Goal: Communication & Community: Ask a question

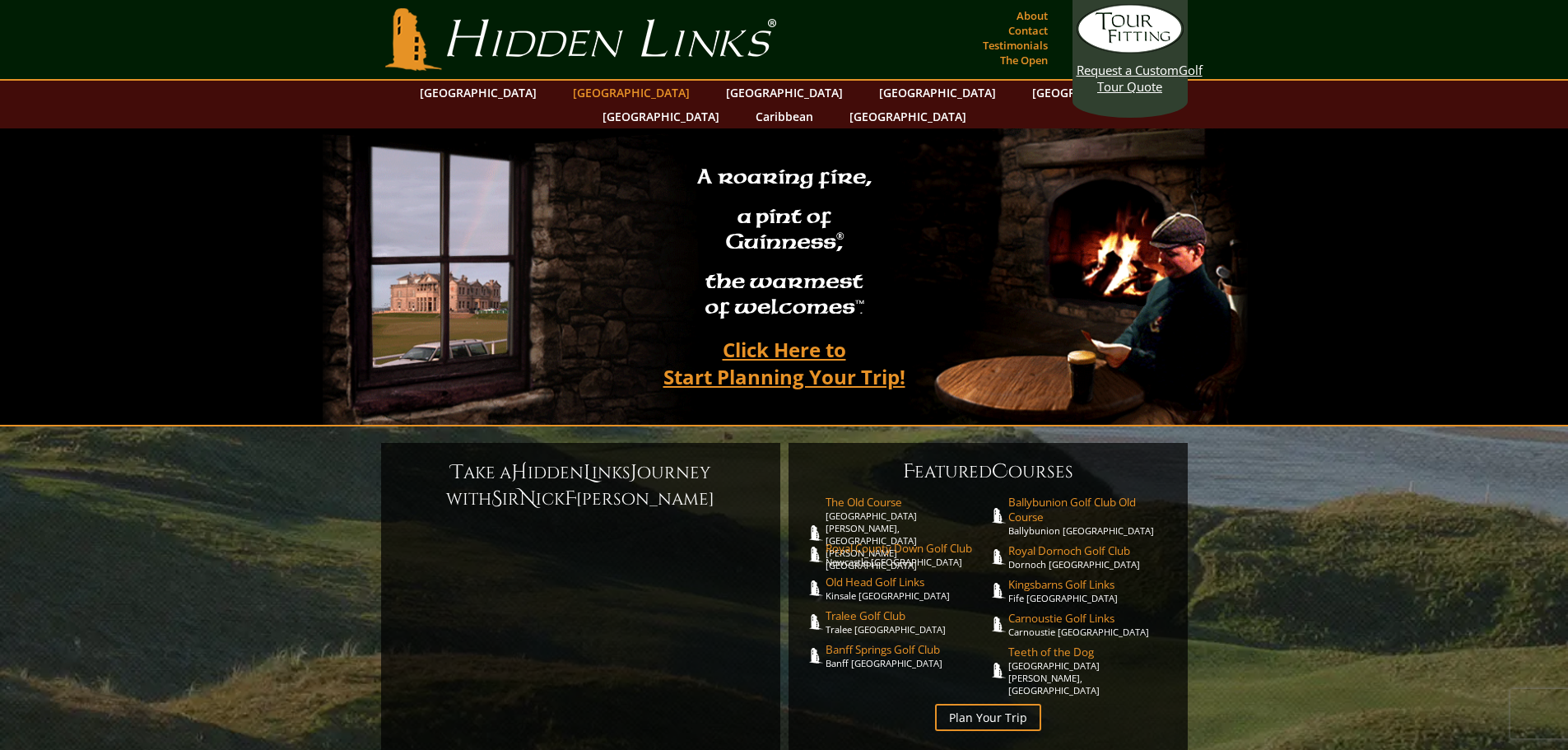
click at [597, 95] on link "[GEOGRAPHIC_DATA]" at bounding box center [631, 93] width 133 height 24
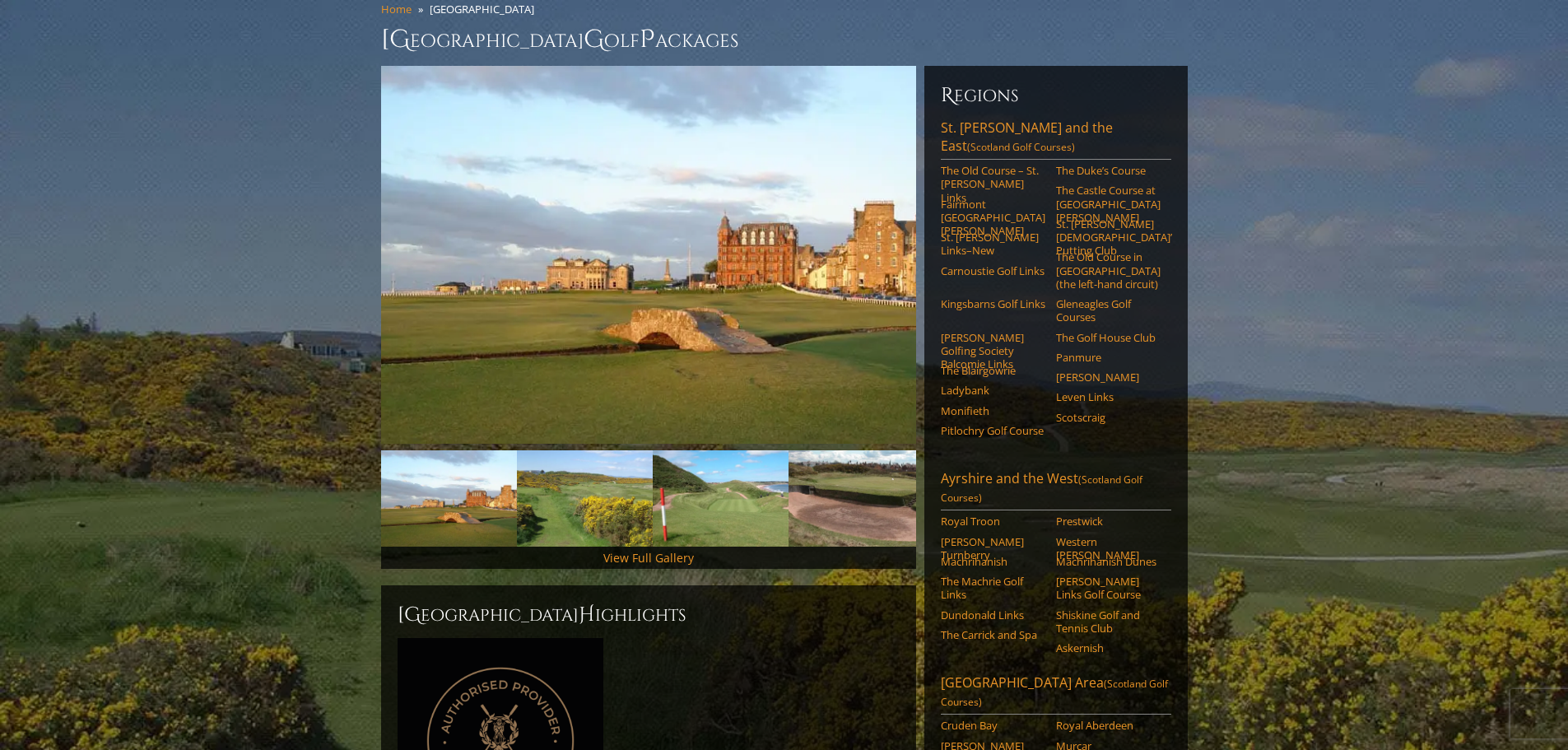
scroll to position [109, 0]
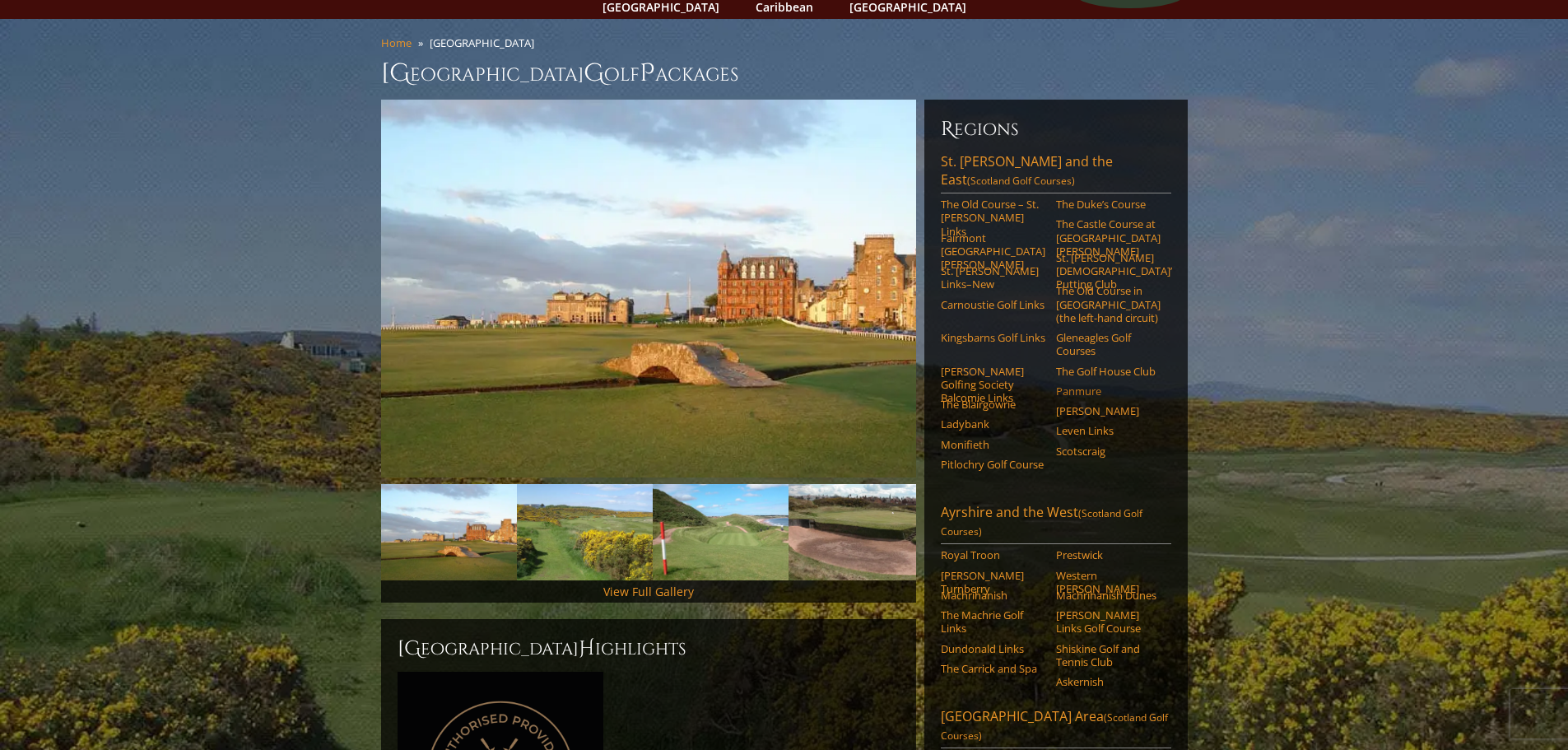
click at [1084, 384] on link "Panmure" at bounding box center [1109, 391] width 105 height 13
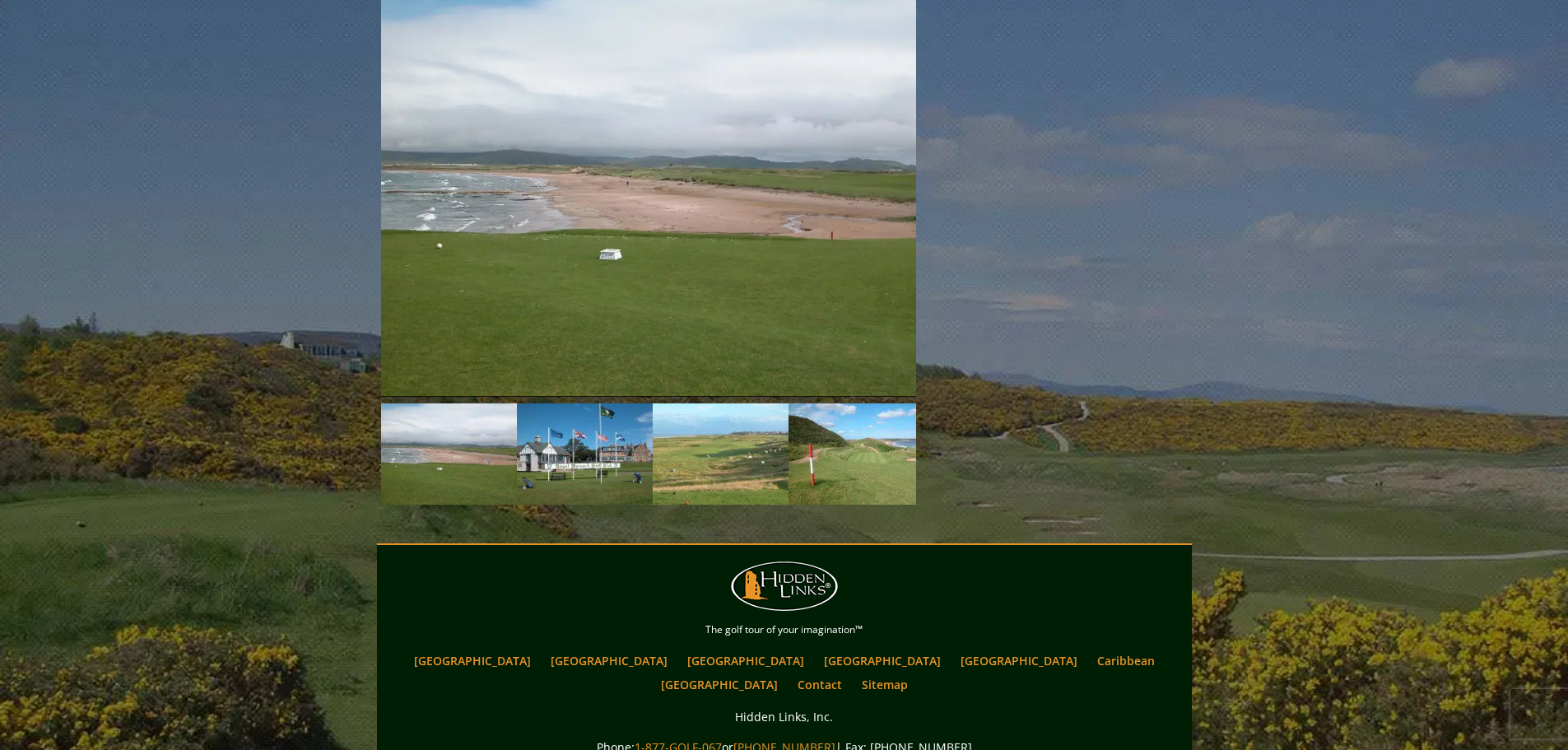
scroll to position [2467, 0]
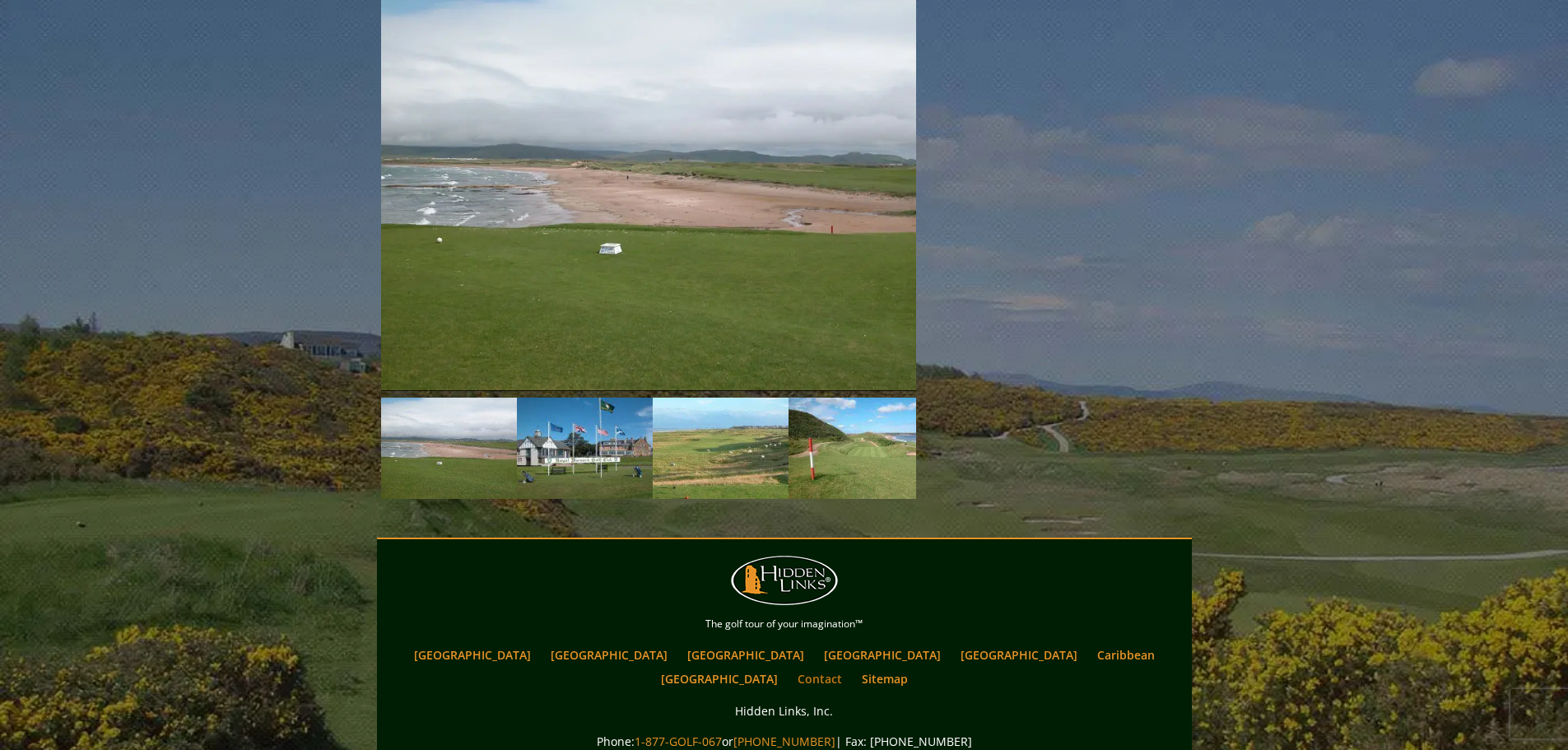
click at [850, 667] on link "Contact" at bounding box center [820, 678] width 61 height 24
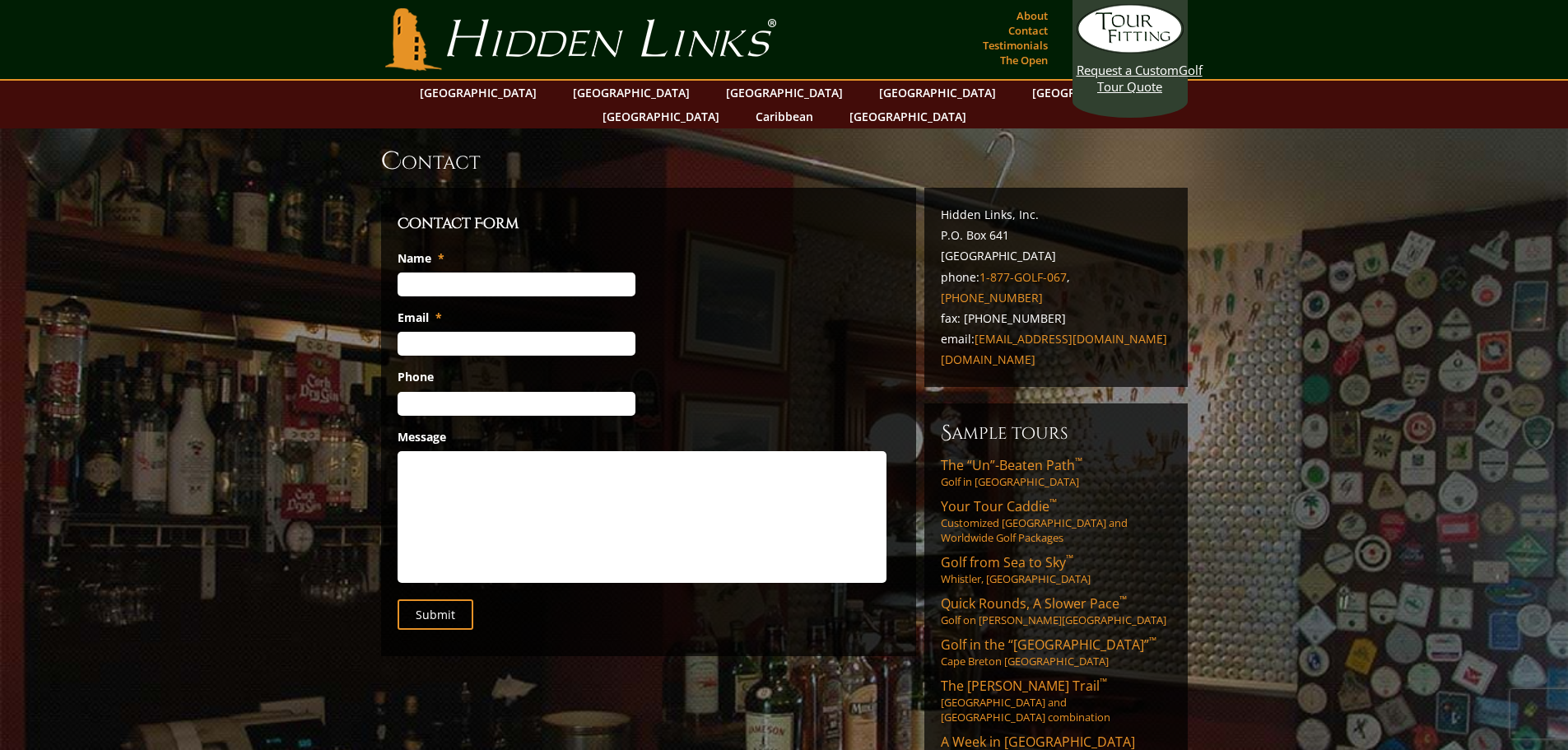
click at [444, 272] on input "Name *" at bounding box center [516, 284] width 237 height 24
type input "Gary L Youngberg"
type input "garylyoungberg@msn.com"
click at [491, 392] on input "(515) 232-0080" at bounding box center [516, 403] width 237 height 24
type input "(515) 520-0631"
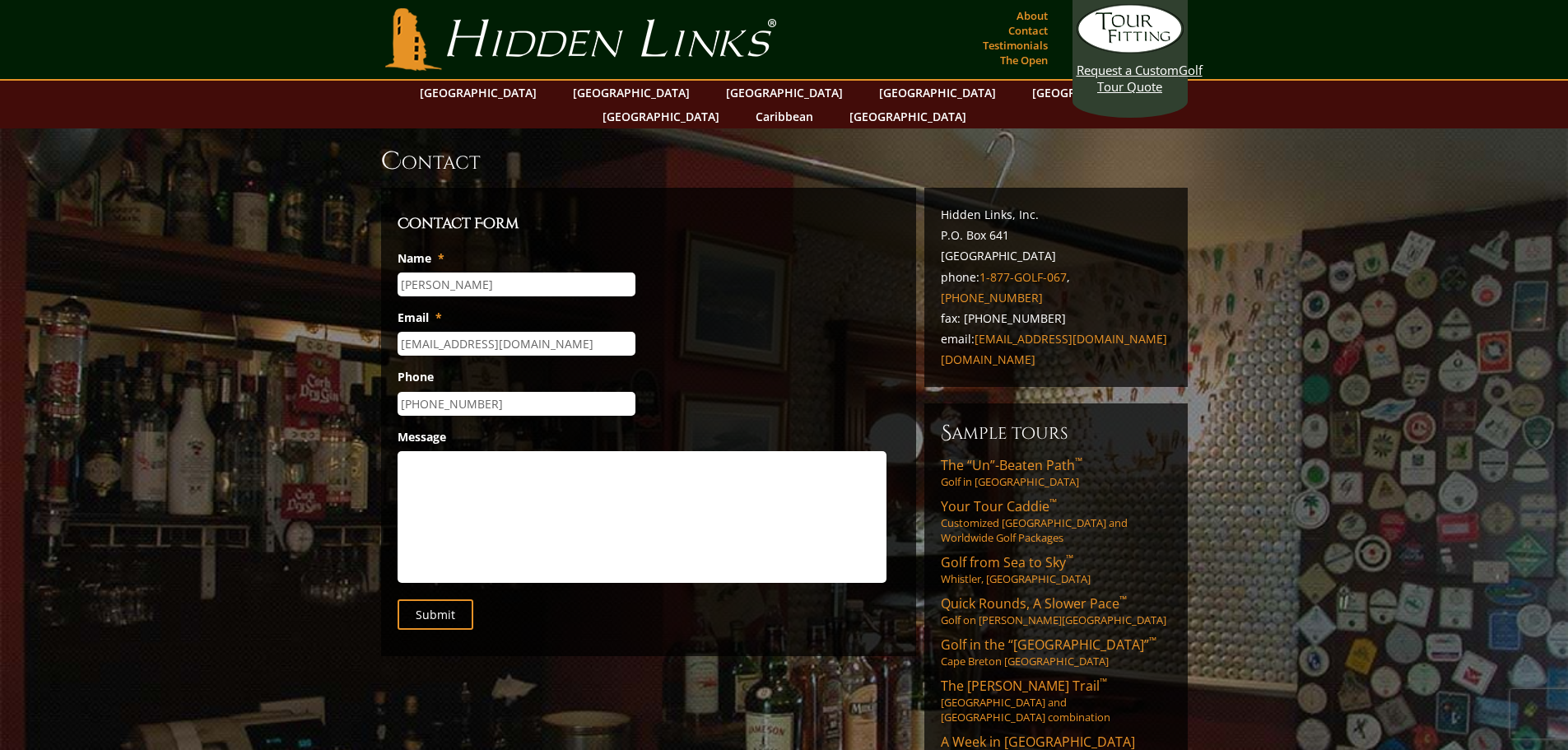
click at [413, 458] on textarea "Message" at bounding box center [642, 517] width 489 height 132
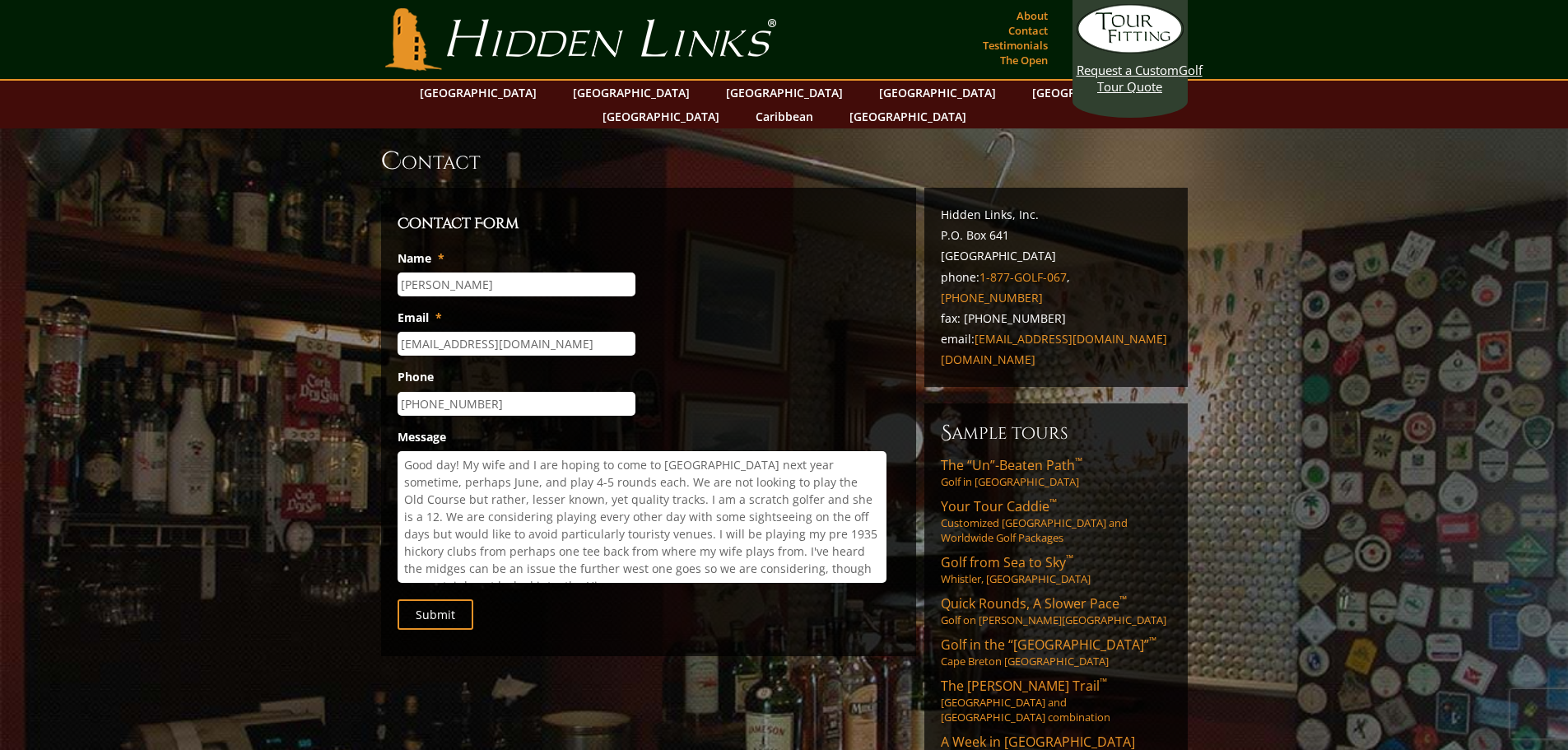
scroll to position [11, 0]
click at [681, 550] on textarea "Good day! My wife and I are hoping to come to Scotland next year sometime, perh…" at bounding box center [642, 517] width 489 height 132
click at [720, 552] on textarea "Good day! My wife and I are hoping to come to Scotland next year sometime, perh…" at bounding box center [642, 517] width 489 height 132
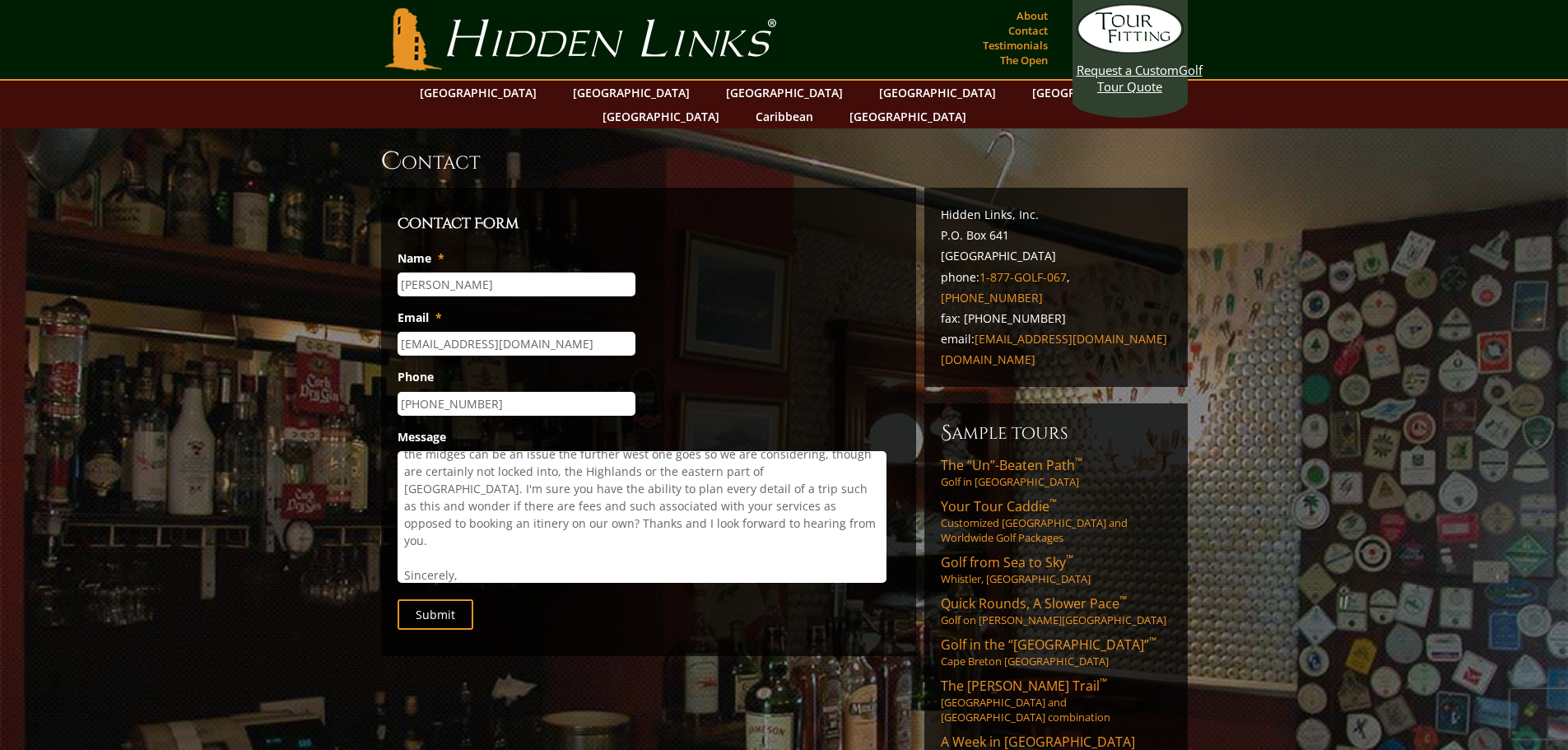
scroll to position [132, 0]
click at [734, 469] on textarea "Good day! My wife and I are hoping to come to Scotland next year sometime, perh…" at bounding box center [642, 517] width 489 height 132
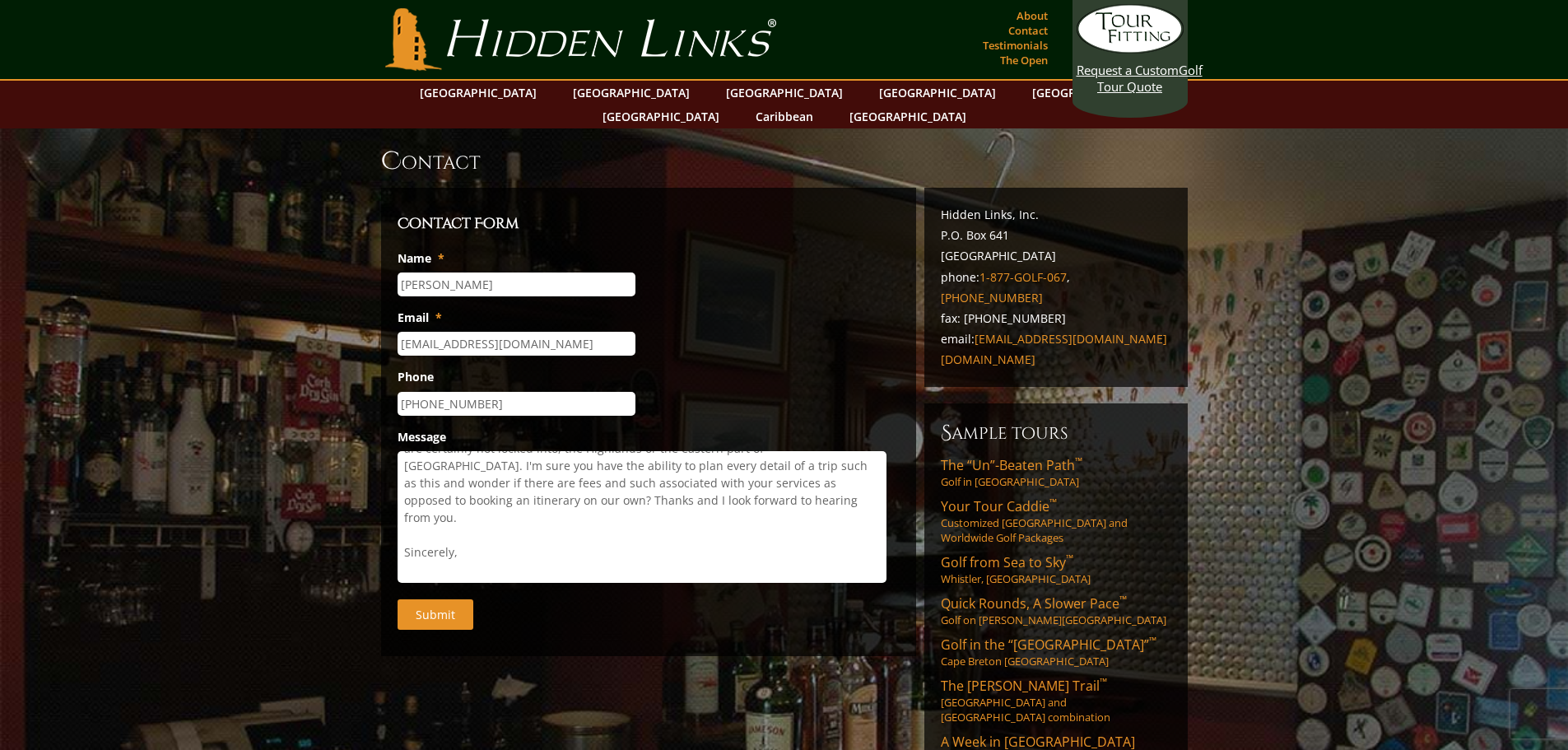
type textarea "Good day! My wife and I are hoping to come to Scotland next year sometime, perh…"
click at [437, 600] on input "Submit" at bounding box center [436, 614] width 76 height 30
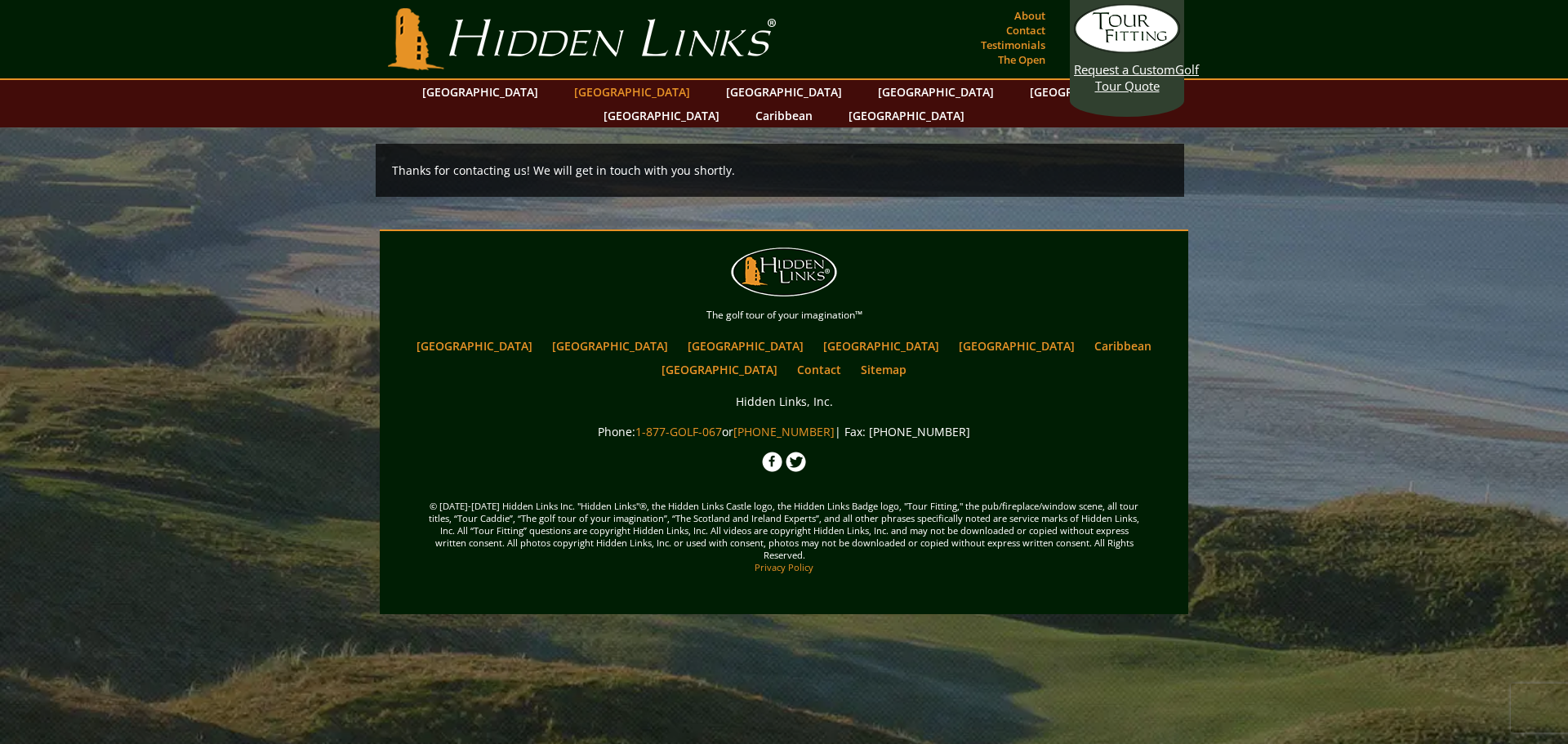
click at [606, 92] on link "[GEOGRAPHIC_DATA]" at bounding box center [631, 92] width 132 height 24
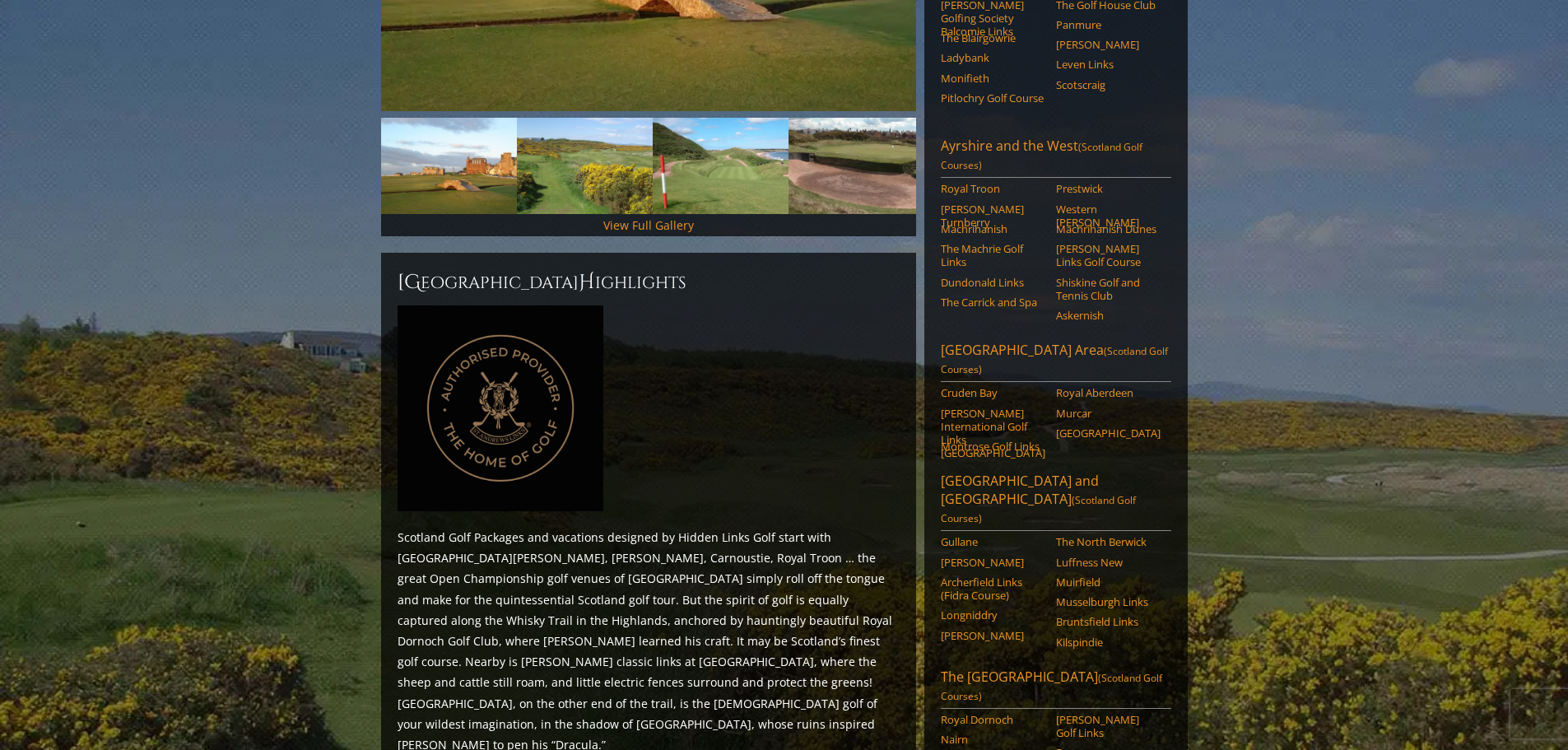
scroll to position [549, 0]
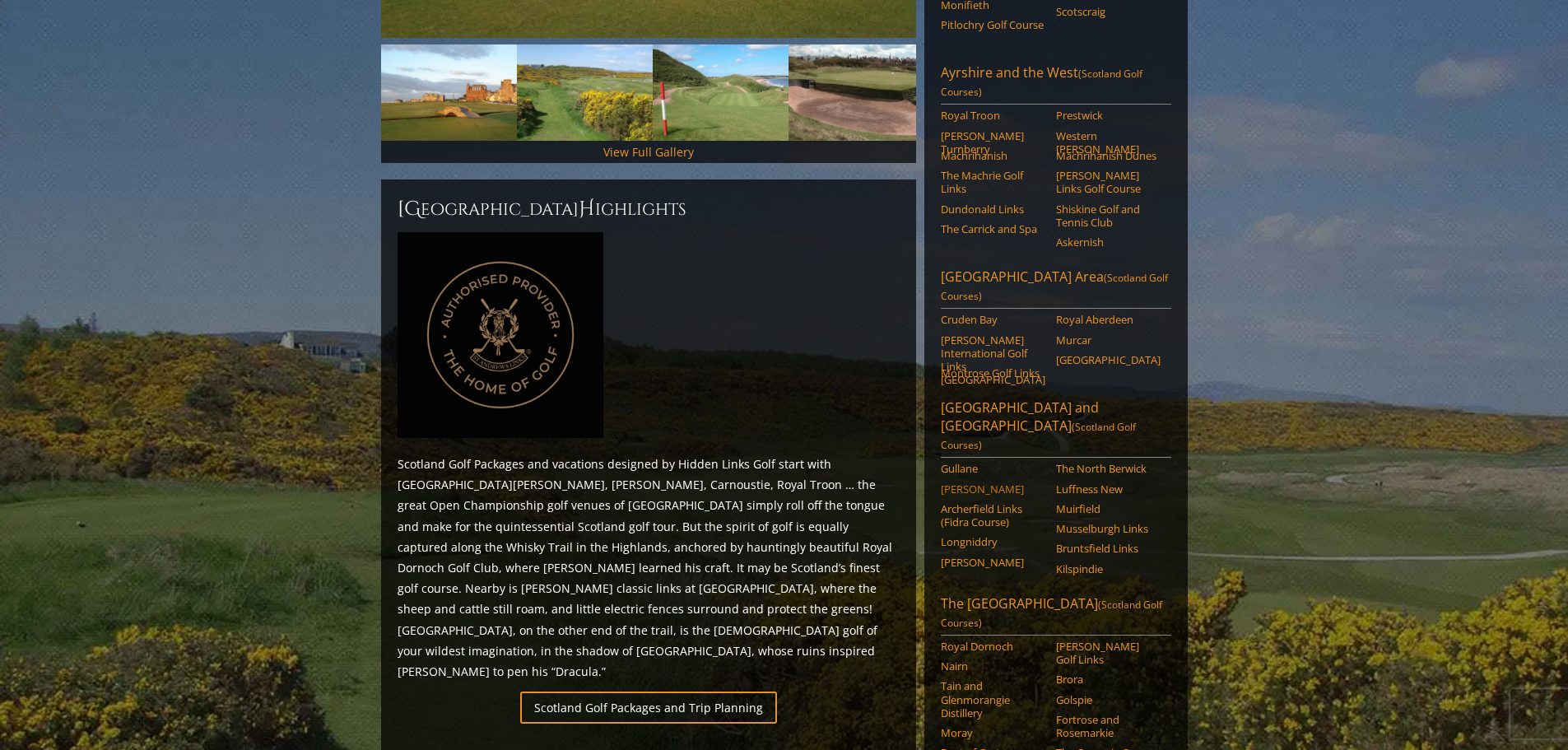
click at [956, 482] on link "[PERSON_NAME]" at bounding box center [993, 489] width 105 height 13
